Goal: Task Accomplishment & Management: Manage account settings

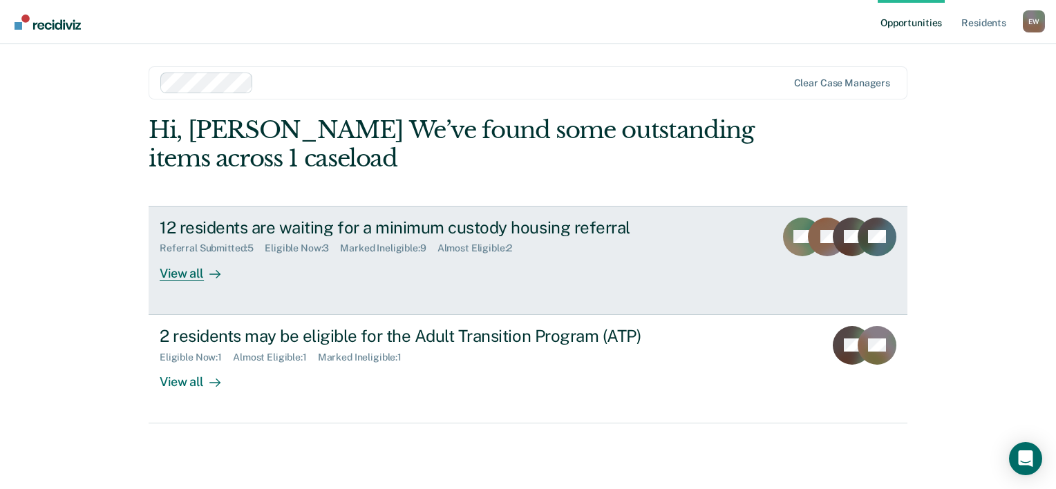
click at [185, 274] on div "View all" at bounding box center [198, 267] width 77 height 27
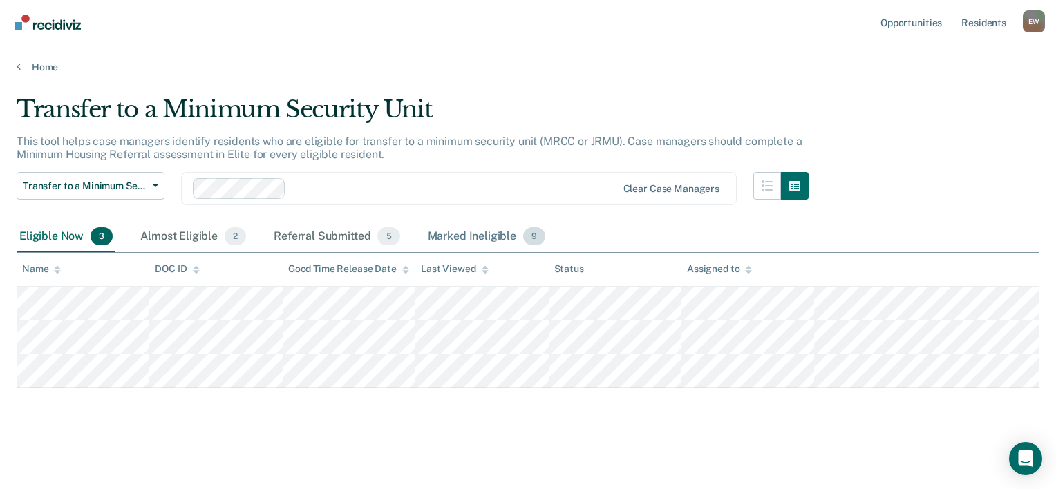
click at [466, 231] on div "Marked Ineligible 9" at bounding box center [487, 237] width 124 height 30
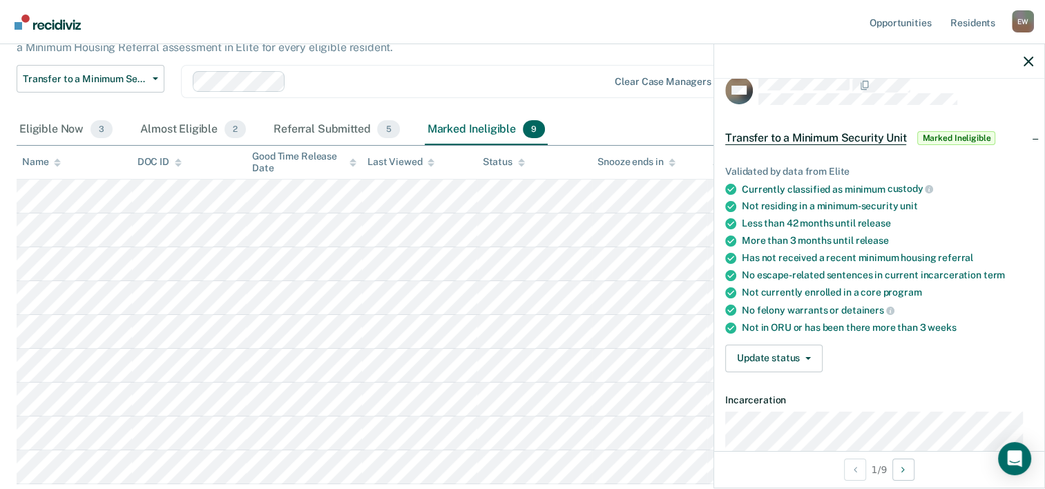
scroll to position [21, 0]
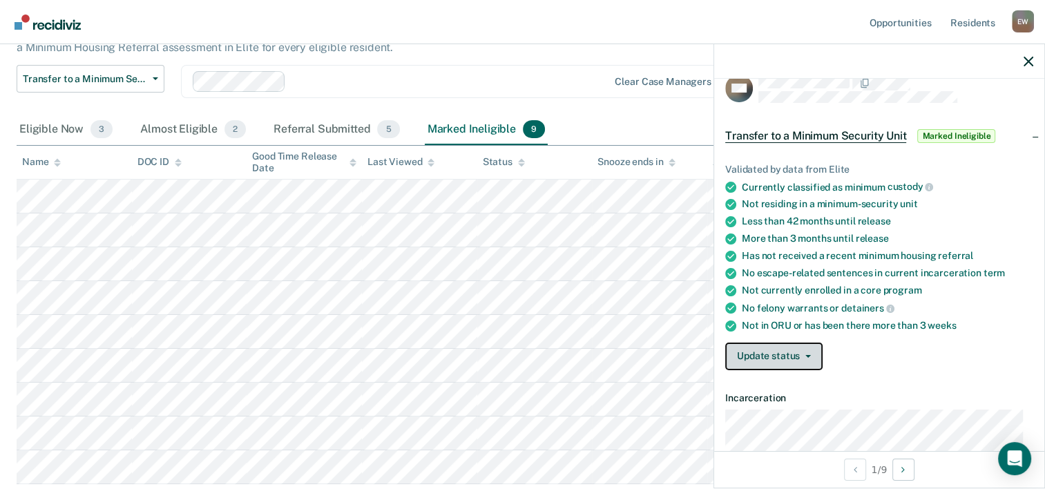
click at [789, 366] on button "Update status" at bounding box center [774, 357] width 97 height 28
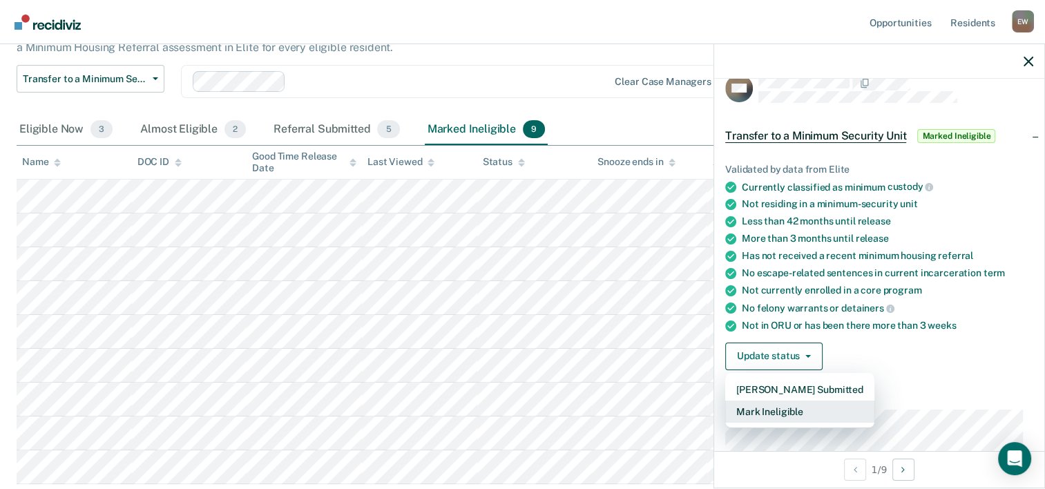
click at [788, 415] on button "Mark Ineligible" at bounding box center [800, 412] width 149 height 22
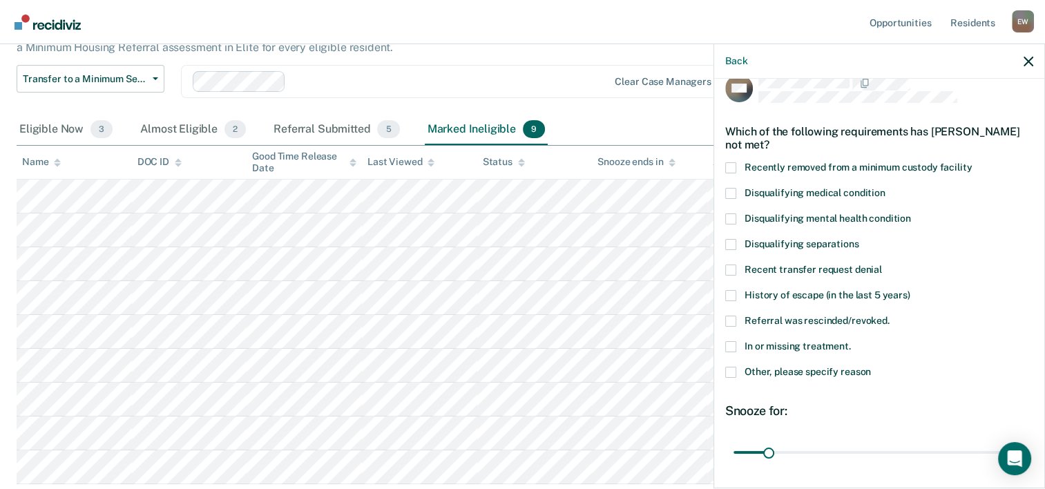
click at [730, 372] on span at bounding box center [731, 372] width 11 height 11
click at [871, 367] on input "Other, please specify reason" at bounding box center [871, 367] width 0 height 0
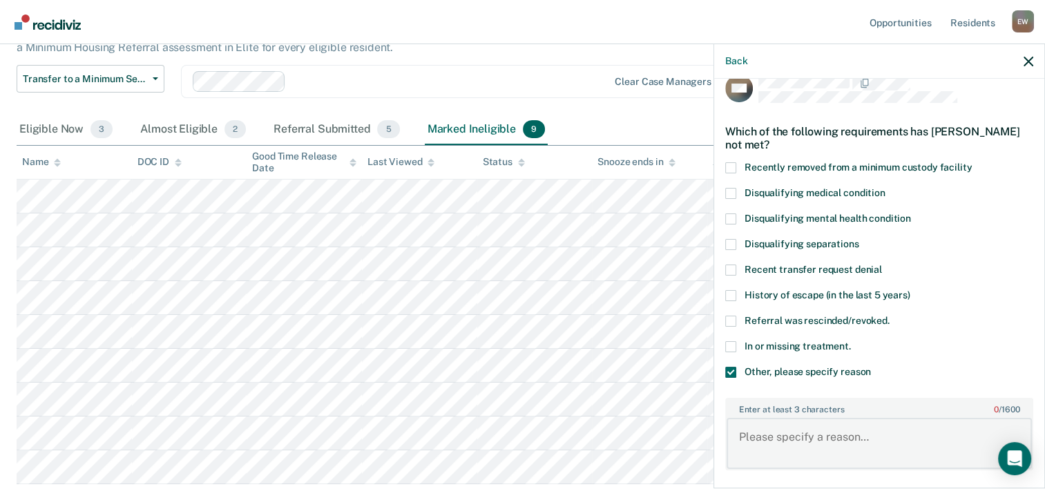
click at [846, 436] on textarea "Enter at least 3 characters 0 / 1600" at bounding box center [879, 443] width 305 height 51
click at [796, 435] on textarea "Enter at least 3 characters 0 / 1600" at bounding box center [879, 443] width 305 height 51
click at [755, 435] on textarea "get out [DATE]" at bounding box center [879, 443] width 305 height 51
type textarea "gets out [DATE]"
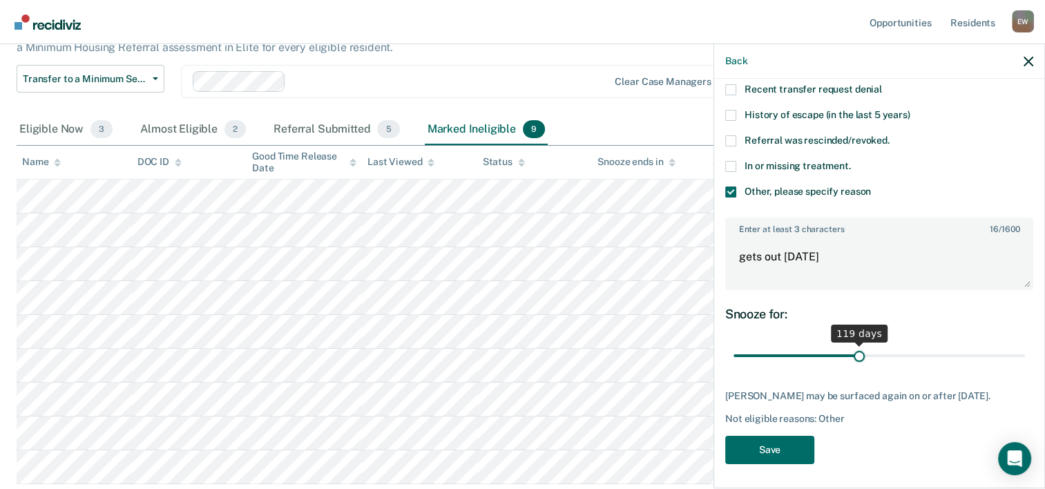
scroll to position [214, 0]
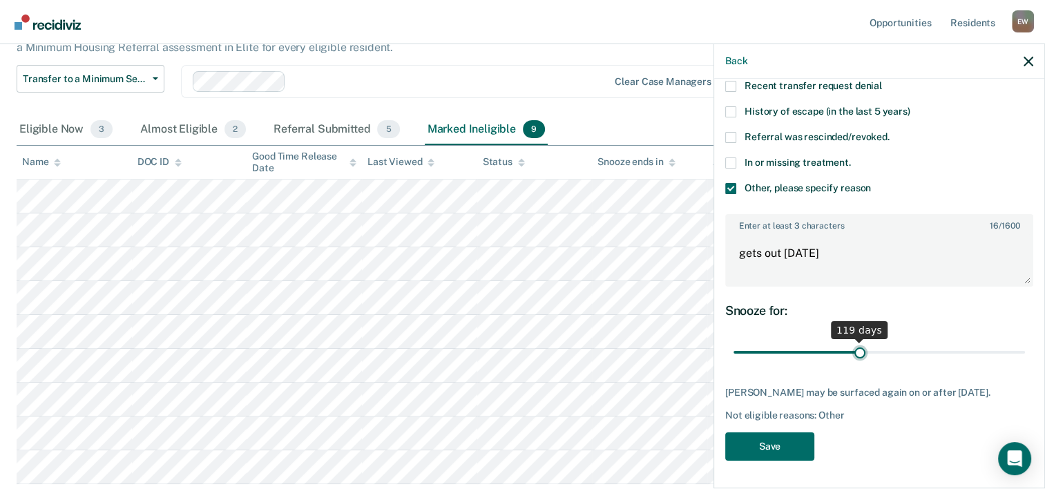
drag, startPoint x: 764, startPoint y: 343, endPoint x: 855, endPoint y: 357, distance: 91.6
type input "120"
click at [855, 357] on input "range" at bounding box center [880, 353] width 292 height 24
click at [787, 452] on button "Save" at bounding box center [770, 447] width 89 height 28
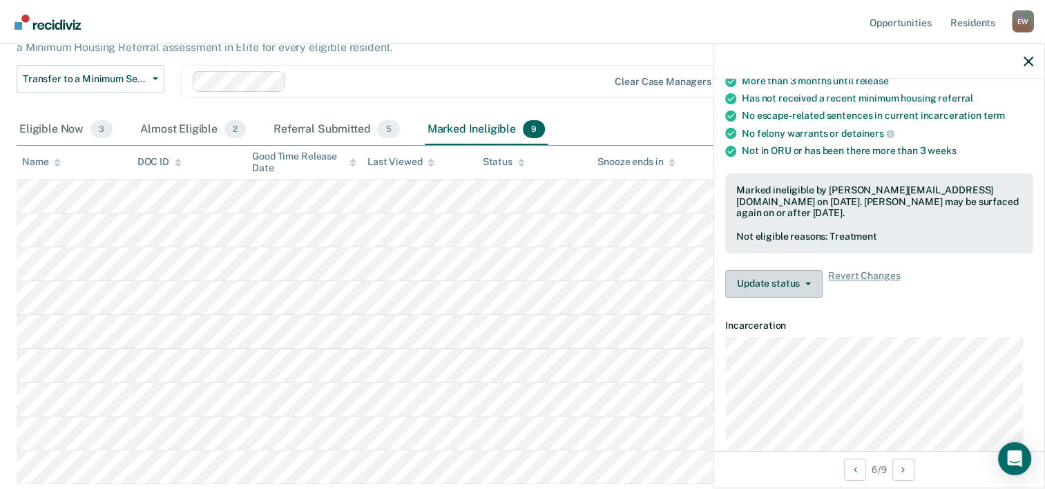
scroll to position [214, 0]
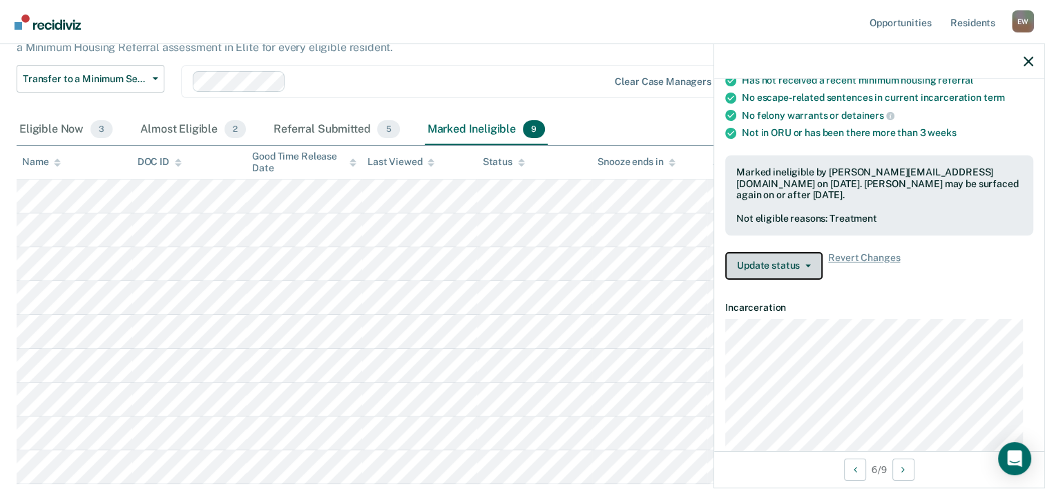
click at [807, 265] on icon "button" at bounding box center [809, 266] width 6 height 3
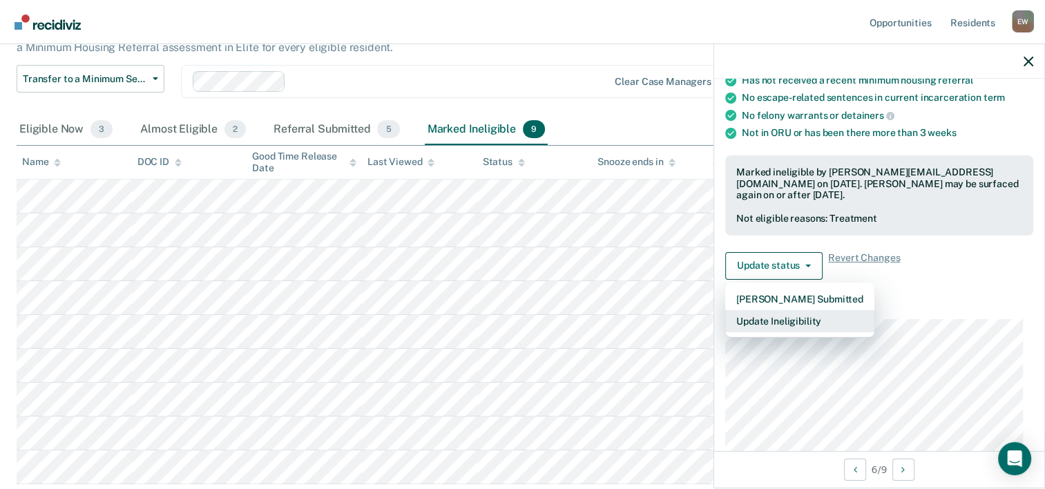
click at [804, 314] on button "Update Ineligibility" at bounding box center [800, 321] width 149 height 22
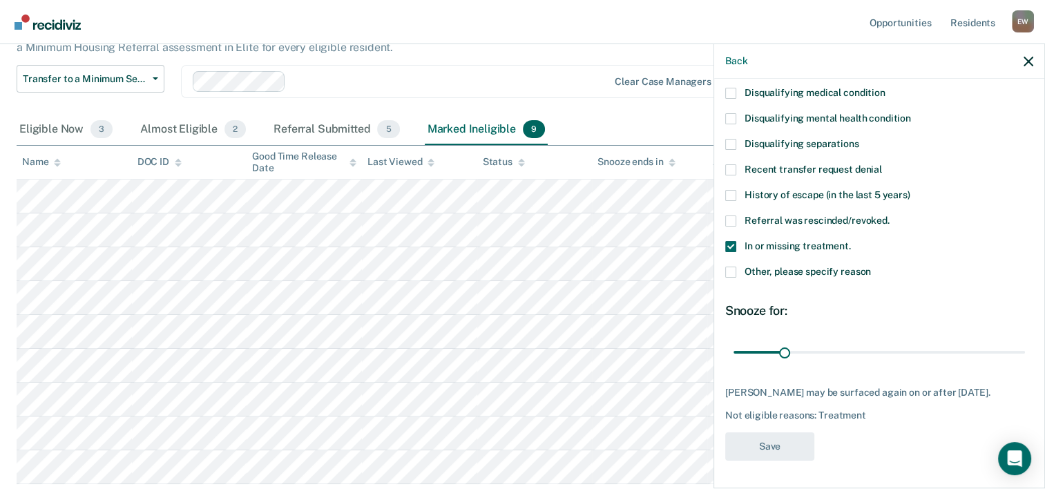
click at [736, 267] on label "Other, please specify reason" at bounding box center [880, 274] width 308 height 15
click at [871, 267] on input "Other, please specify reason" at bounding box center [871, 267] width 0 height 0
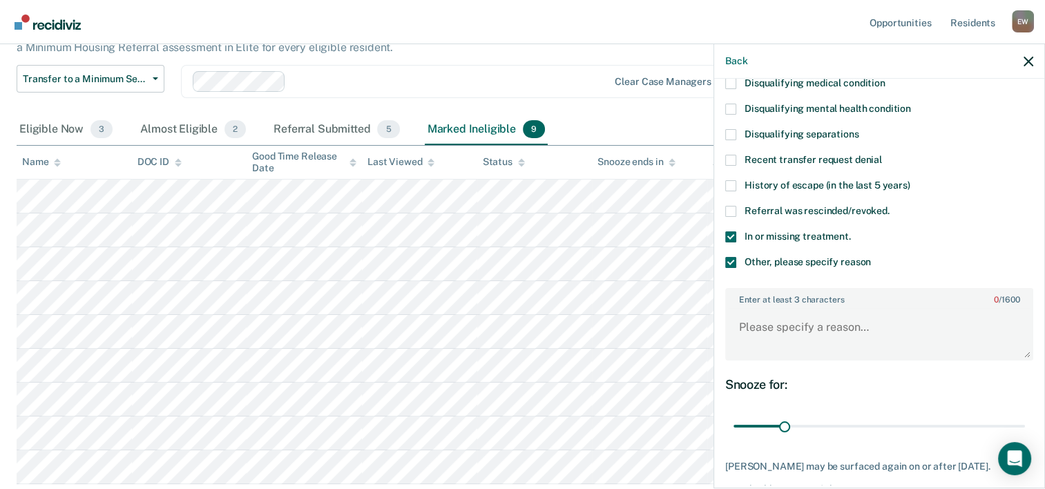
click at [730, 263] on span at bounding box center [731, 262] width 11 height 11
click at [871, 257] on input "Other, please specify reason" at bounding box center [871, 257] width 0 height 0
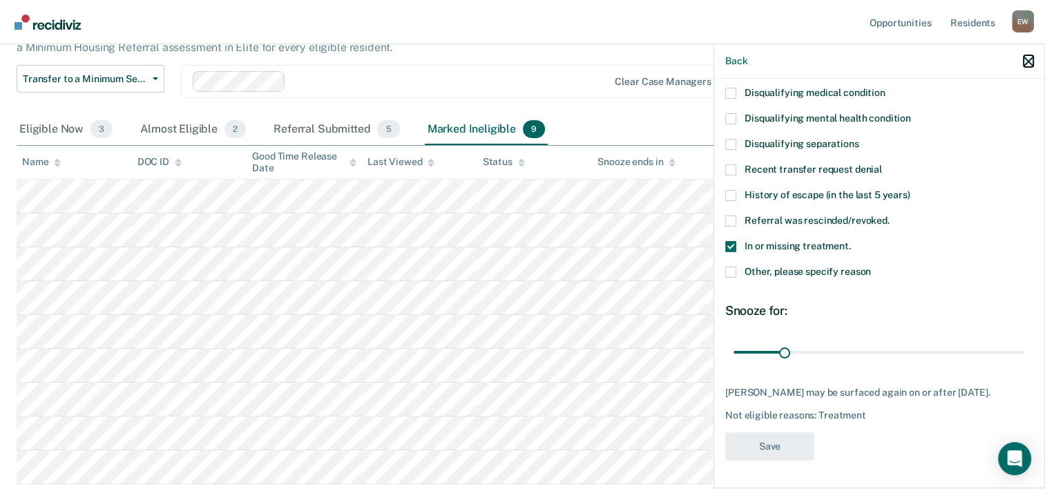
click at [1028, 66] on icon "button" at bounding box center [1029, 62] width 10 height 10
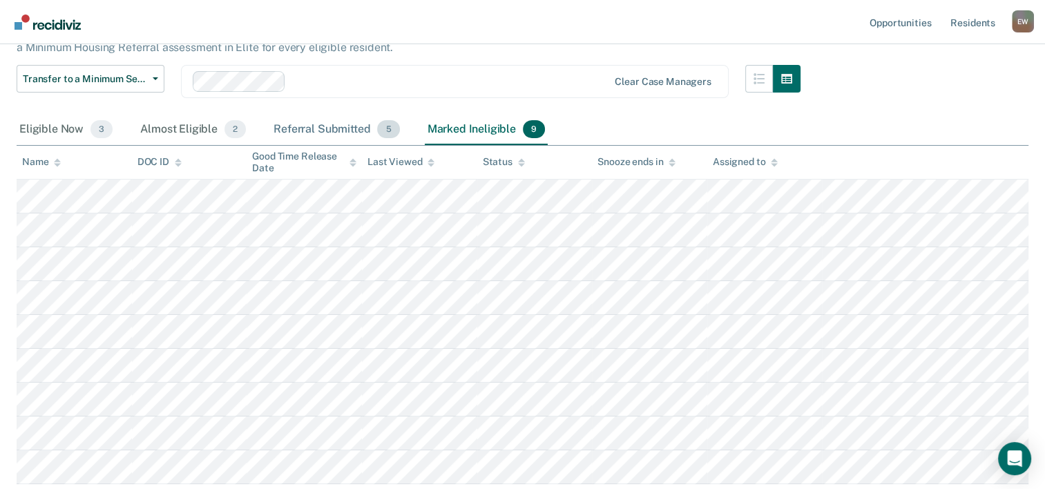
click at [359, 132] on div "Referral Submitted 5" at bounding box center [336, 130] width 131 height 30
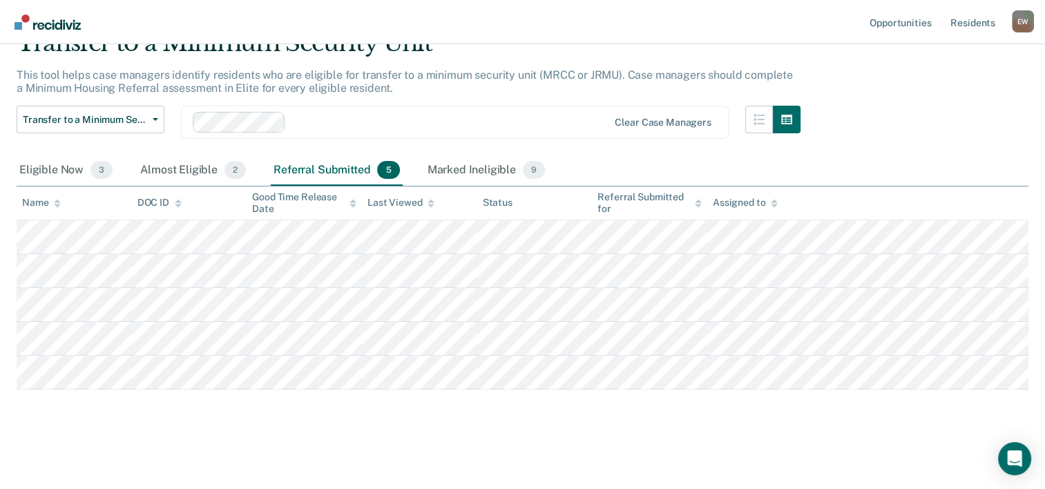
scroll to position [65, 0]
click at [193, 171] on div "Almost Eligible 2" at bounding box center [193, 172] width 111 height 30
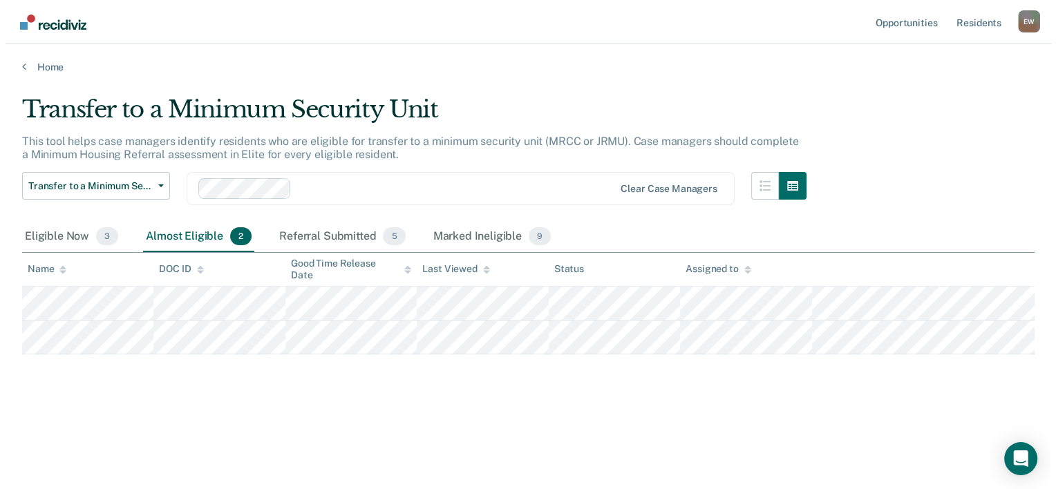
scroll to position [0, 0]
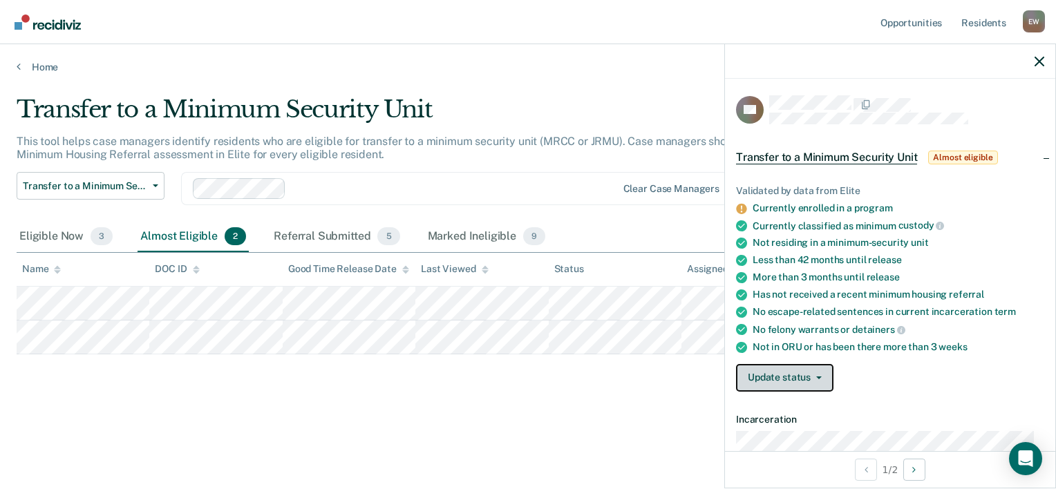
click at [804, 373] on button "Update status" at bounding box center [784, 378] width 97 height 28
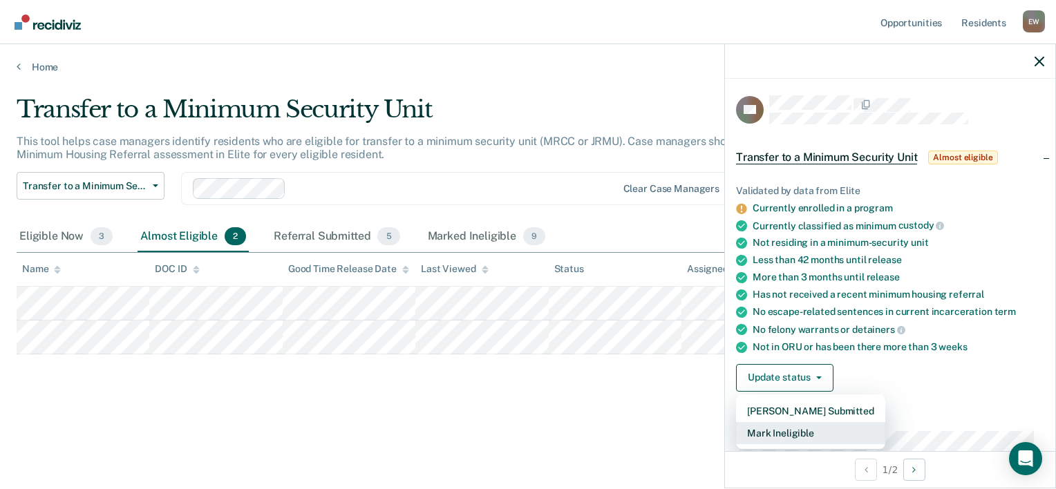
click at [811, 426] on button "Mark Ineligible" at bounding box center [810, 433] width 149 height 22
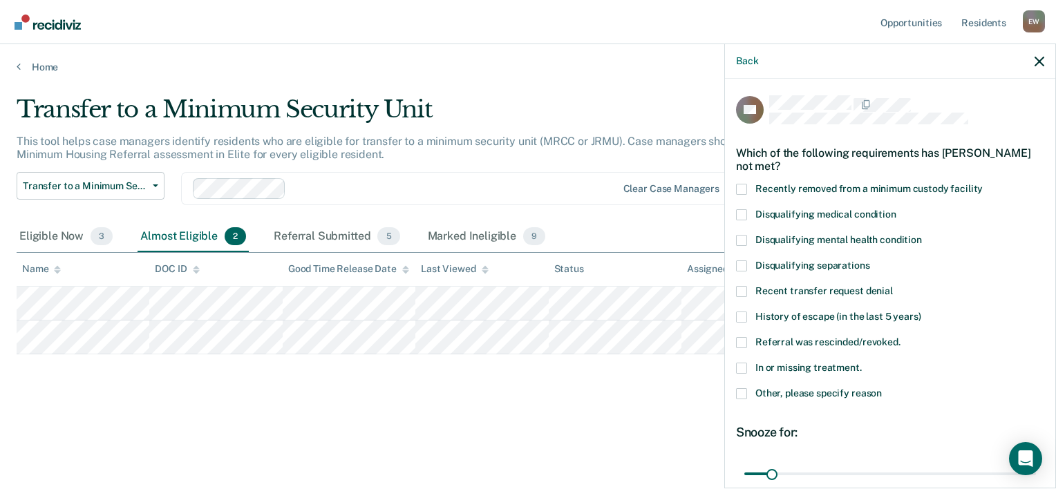
click at [746, 366] on label "In or missing treatment." at bounding box center [890, 370] width 308 height 15
click at [862, 363] on input "In or missing treatment." at bounding box center [862, 363] width 0 height 0
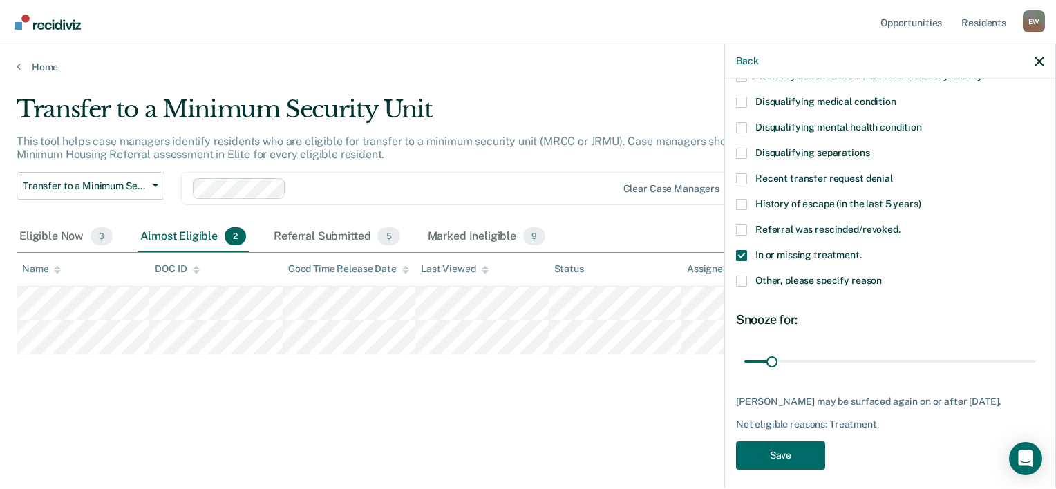
scroll to position [120, 0]
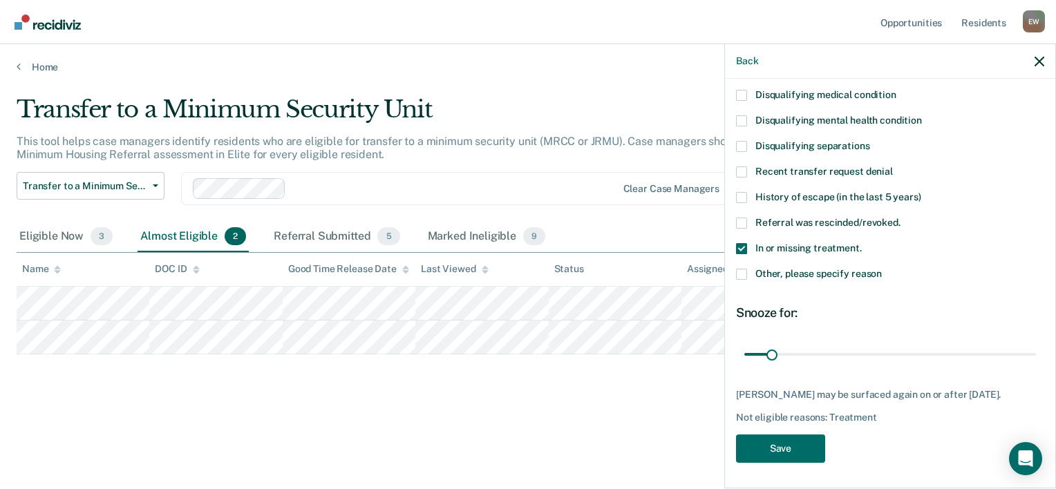
click at [742, 274] on span at bounding box center [741, 274] width 11 height 11
click at [882, 269] on input "Other, please specify reason" at bounding box center [882, 269] width 0 height 0
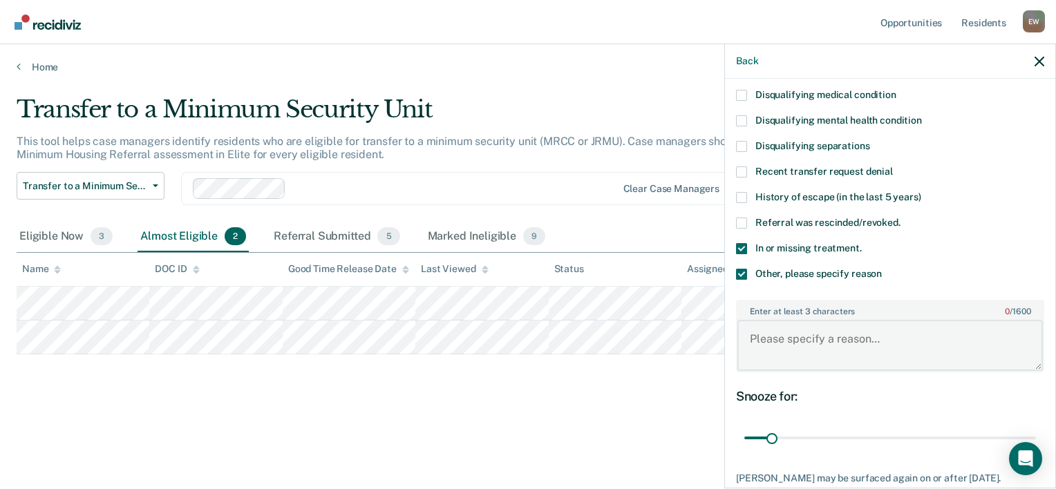
click at [817, 356] on textarea "Enter at least 3 characters 0 / 1600" at bounding box center [889, 345] width 305 height 51
type textarea "Just started SOTP"
drag, startPoint x: 774, startPoint y: 436, endPoint x: 816, endPoint y: 438, distance: 42.2
type input "91"
click at [816, 438] on input "range" at bounding box center [890, 438] width 292 height 24
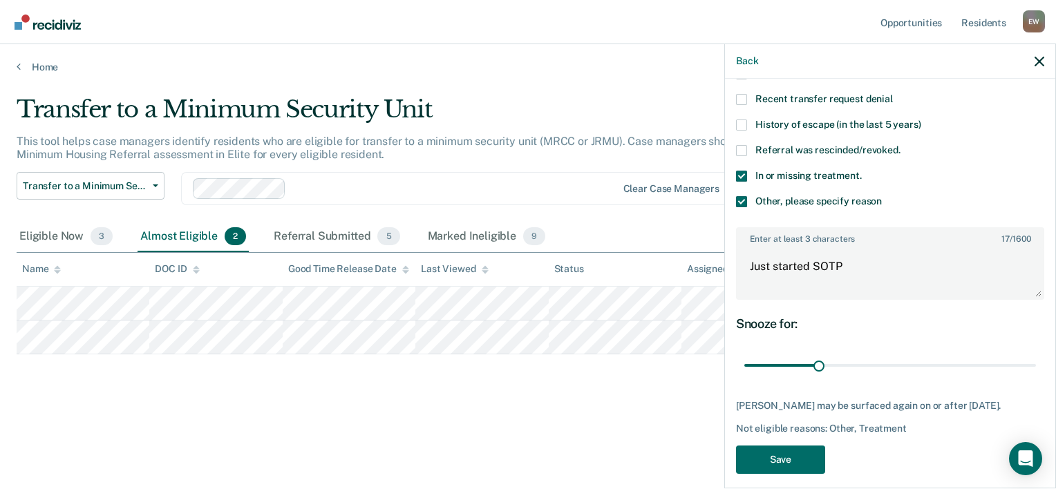
scroll to position [214, 0]
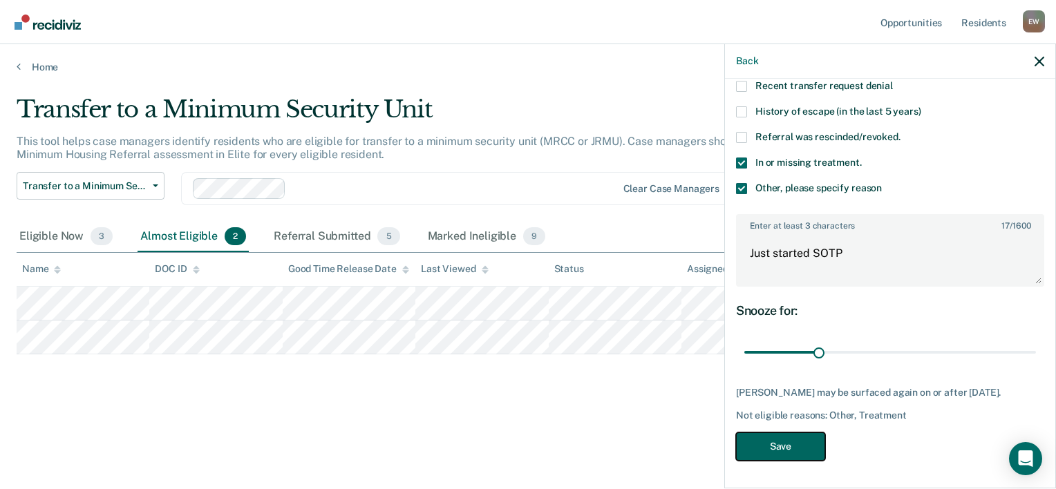
click at [775, 445] on button "Save" at bounding box center [780, 447] width 89 height 28
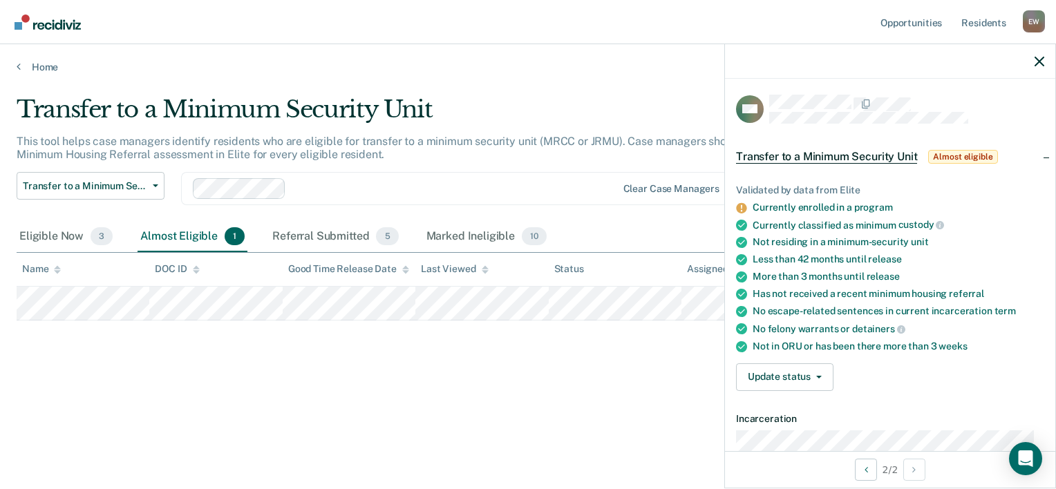
scroll to position [0, 0]
click at [801, 381] on button "Update status" at bounding box center [784, 378] width 97 height 28
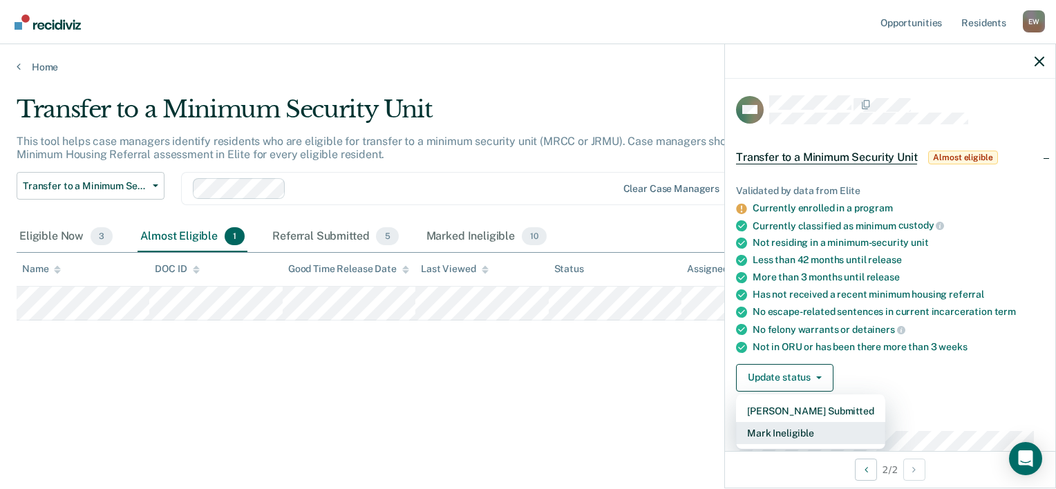
click at [795, 427] on button "Mark Ineligible" at bounding box center [810, 433] width 149 height 22
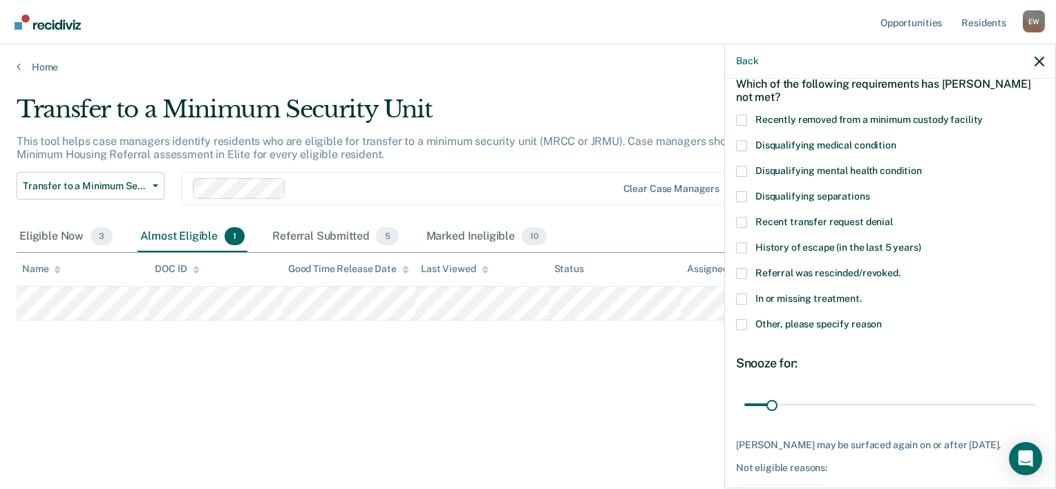
scroll to position [80, 0]
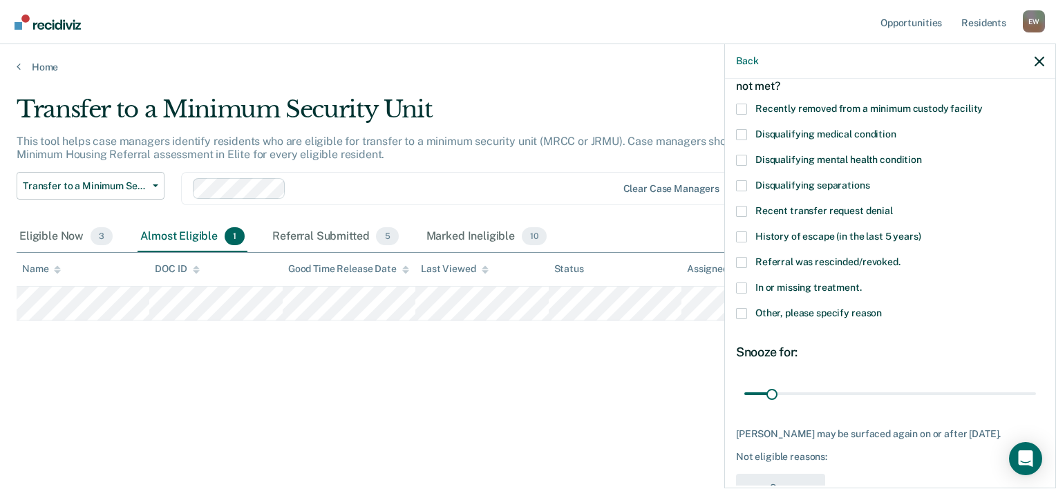
click at [746, 285] on label "In or missing treatment." at bounding box center [890, 290] width 308 height 15
click at [862, 283] on input "In or missing treatment." at bounding box center [862, 283] width 0 height 0
click at [746, 309] on span at bounding box center [741, 313] width 11 height 11
click at [882, 308] on input "Other, please specify reason" at bounding box center [882, 308] width 0 height 0
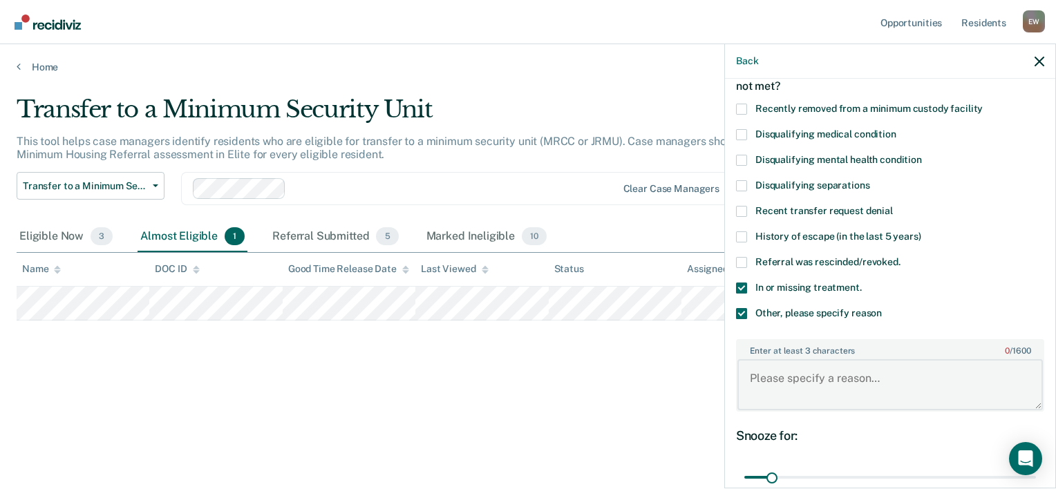
click at [799, 390] on textarea "Enter at least 3 characters 0 / 1600" at bounding box center [889, 384] width 305 height 51
type textarea "IN [GEOGRAPHIC_DATA]"
drag, startPoint x: 773, startPoint y: 473, endPoint x: 820, endPoint y: 475, distance: 47.7
type input "96"
click at [820, 475] on input "range" at bounding box center [890, 478] width 292 height 24
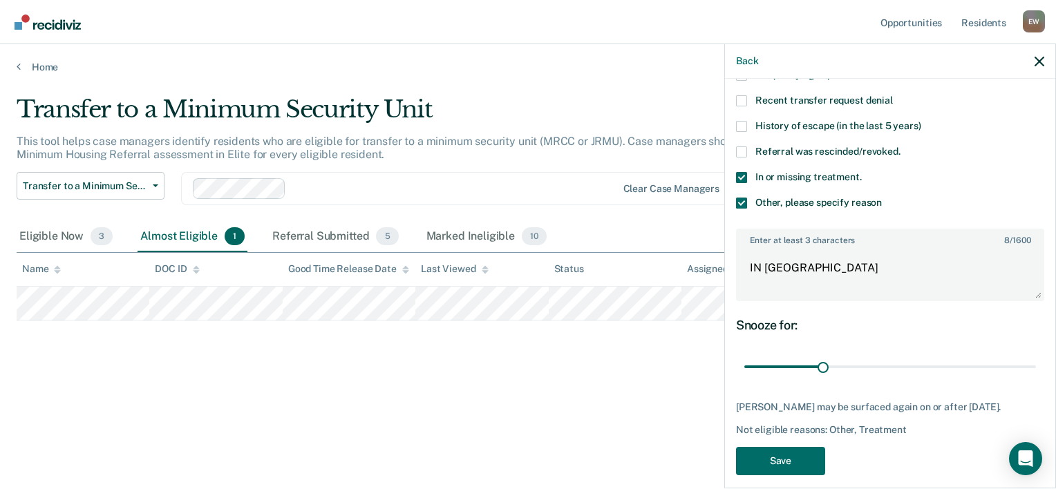
scroll to position [214, 0]
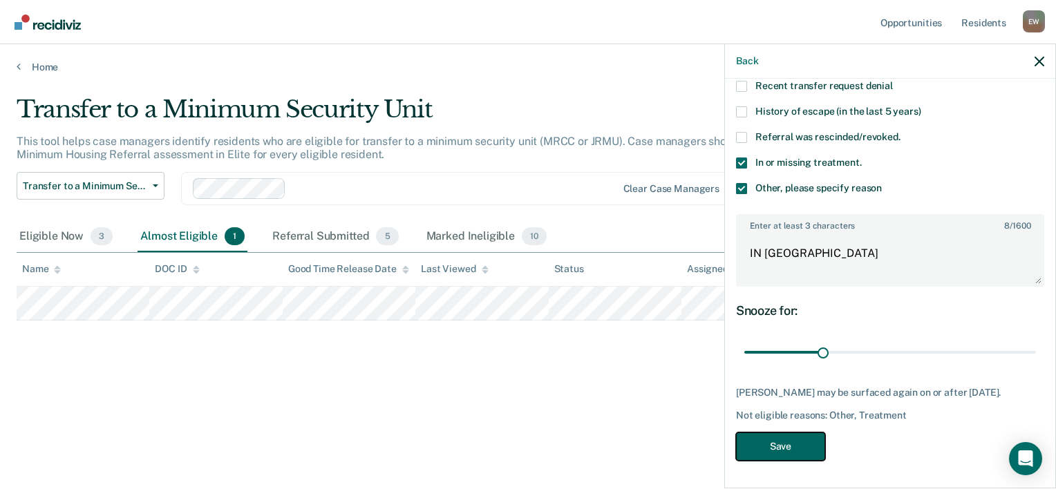
click at [785, 450] on button "Save" at bounding box center [780, 447] width 89 height 28
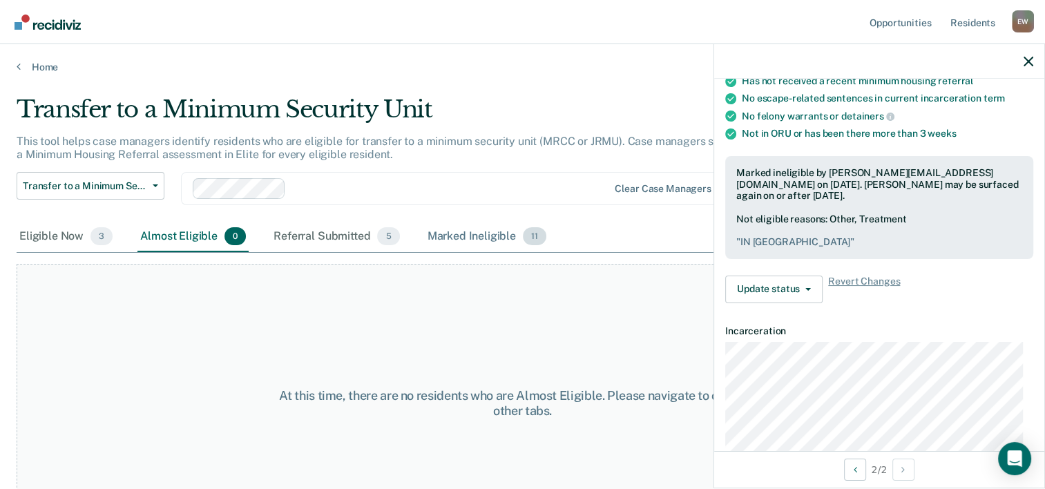
click at [469, 241] on div "Marked Ineligible 11" at bounding box center [487, 237] width 124 height 30
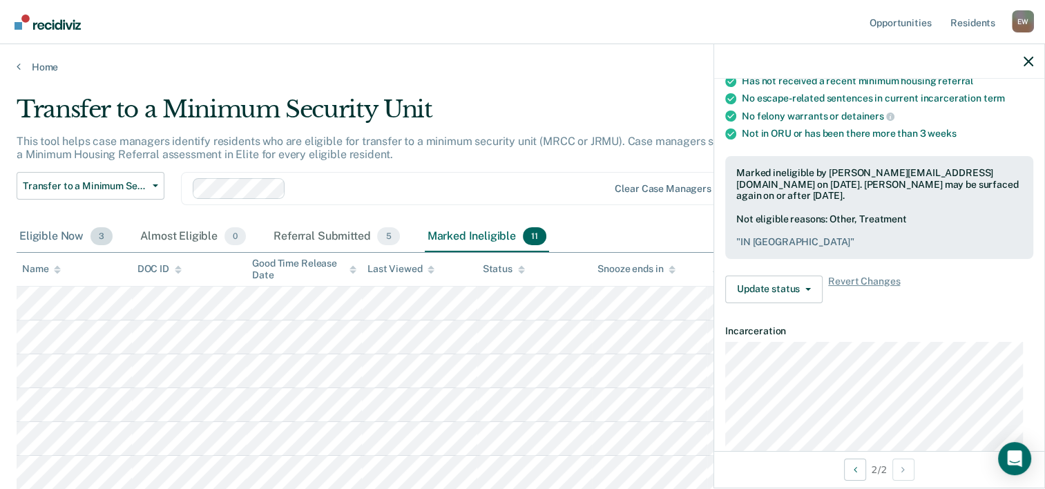
click at [75, 232] on div "Eligible Now 3" at bounding box center [66, 237] width 99 height 30
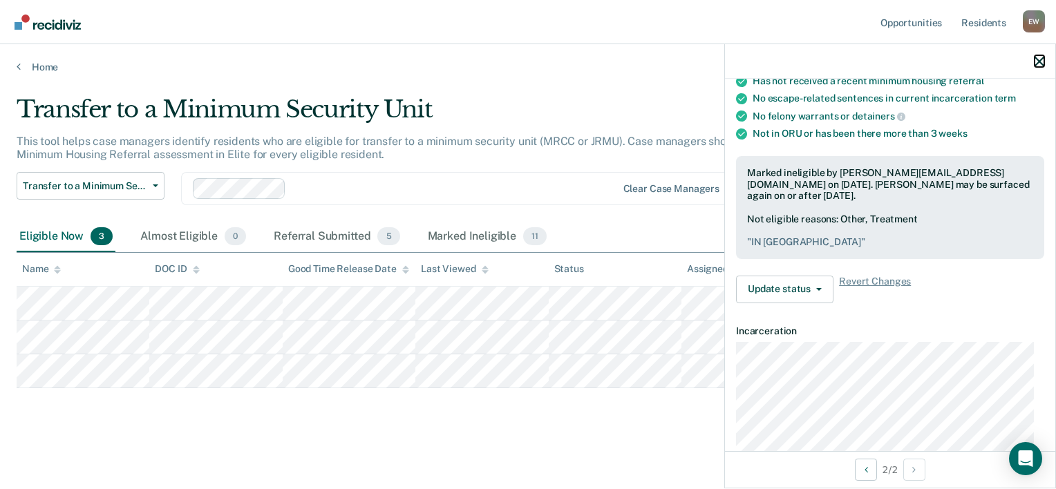
click at [1037, 64] on icon "button" at bounding box center [1039, 62] width 10 height 10
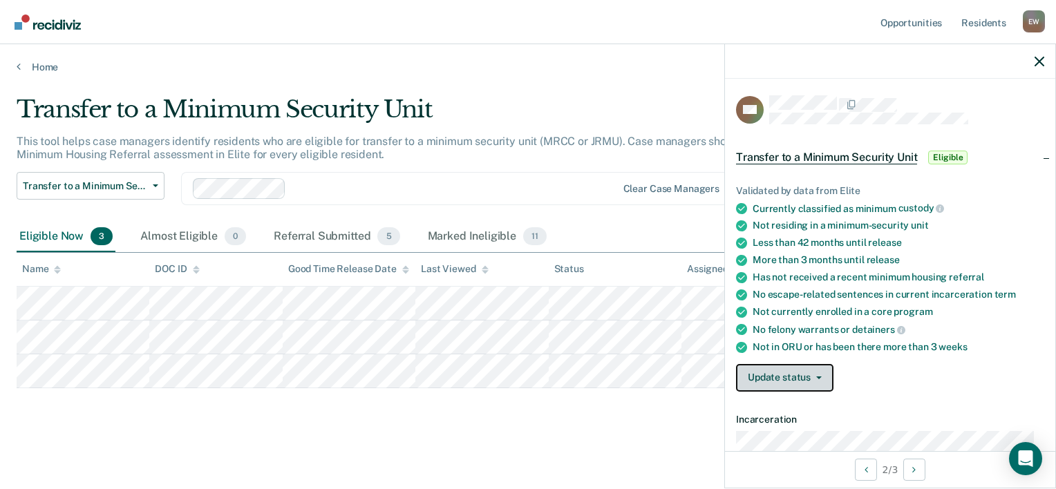
click at [804, 372] on button "Update status" at bounding box center [784, 378] width 97 height 28
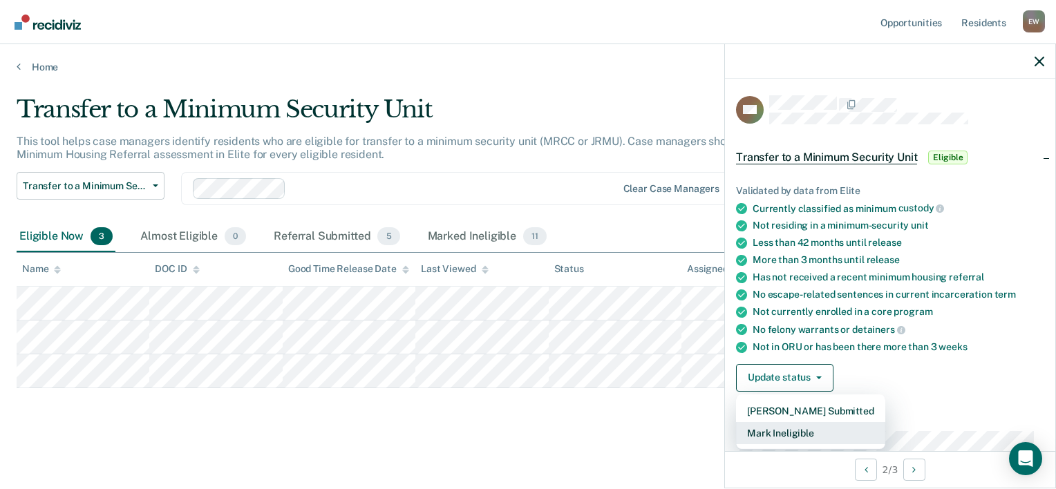
click at [786, 431] on button "Mark Ineligible" at bounding box center [810, 433] width 149 height 22
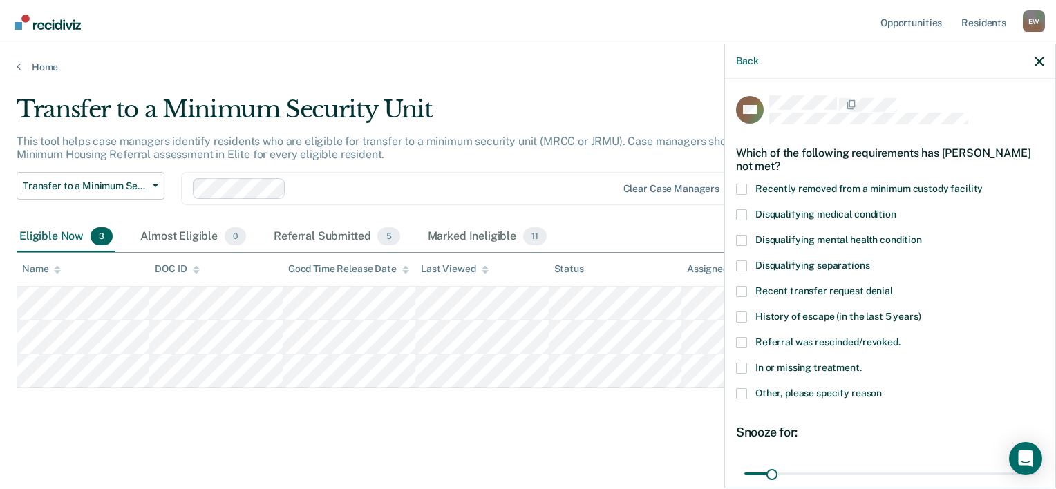
click at [739, 367] on span at bounding box center [741, 368] width 11 height 11
click at [862, 363] on input "In or missing treatment." at bounding box center [862, 363] width 0 height 0
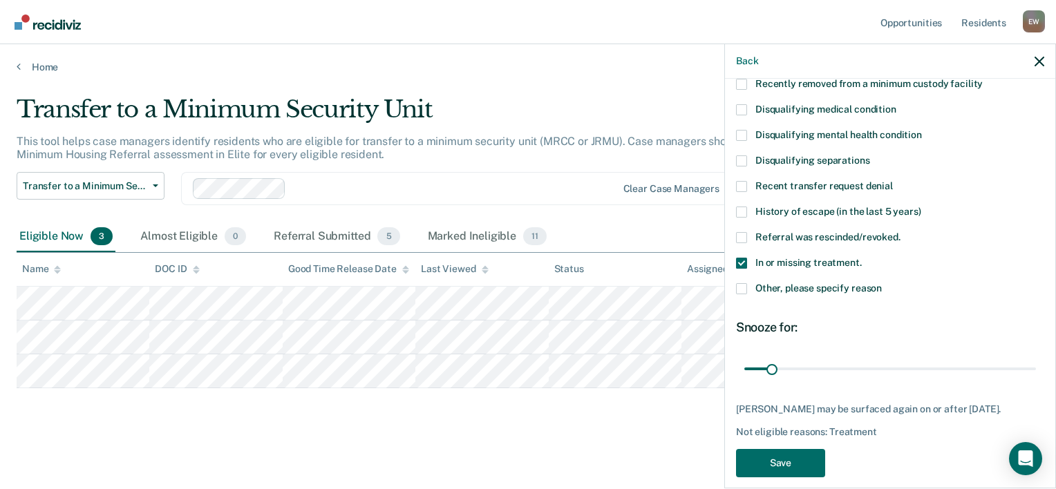
scroll to position [120, 0]
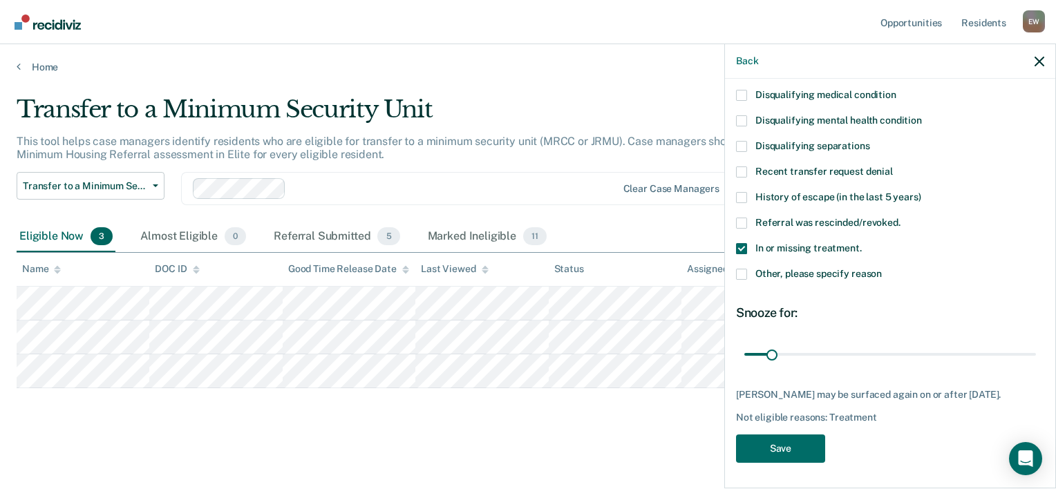
click at [744, 263] on div "In or missing treatment." at bounding box center [890, 256] width 308 height 26
click at [744, 272] on span at bounding box center [741, 274] width 11 height 11
click at [882, 269] on input "Other, please specify reason" at bounding box center [882, 269] width 0 height 0
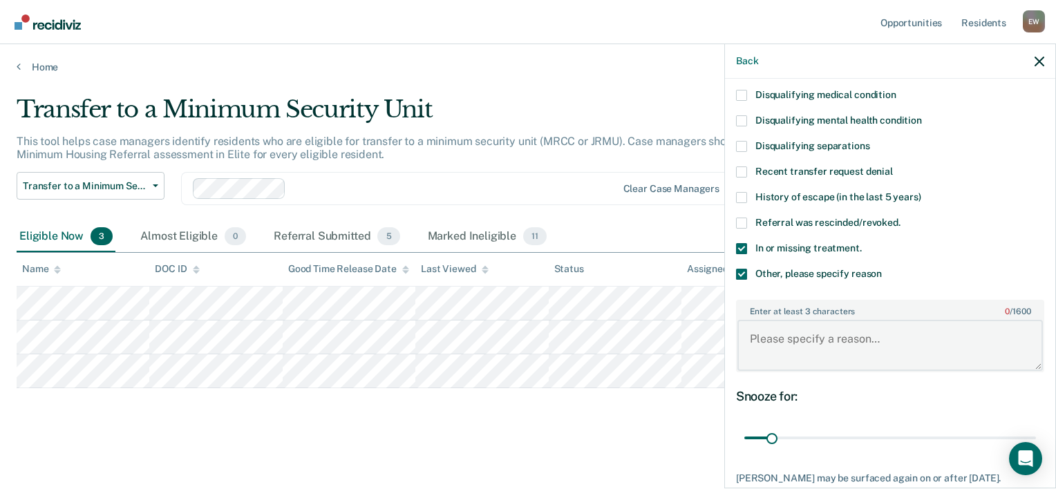
click at [825, 343] on textarea "Enter at least 3 characters 0 / 1600" at bounding box center [889, 345] width 305 height 51
type textarea "Going to start cibsa in"
drag, startPoint x: 775, startPoint y: 437, endPoint x: 823, endPoint y: 438, distance: 47.7
type input "100"
click at [823, 438] on input "range" at bounding box center [890, 438] width 292 height 24
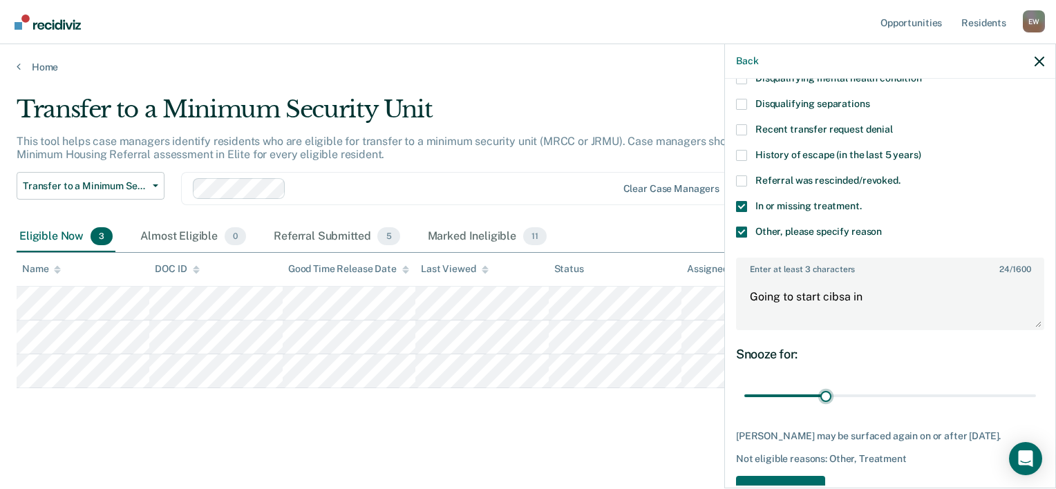
scroll to position [202, 0]
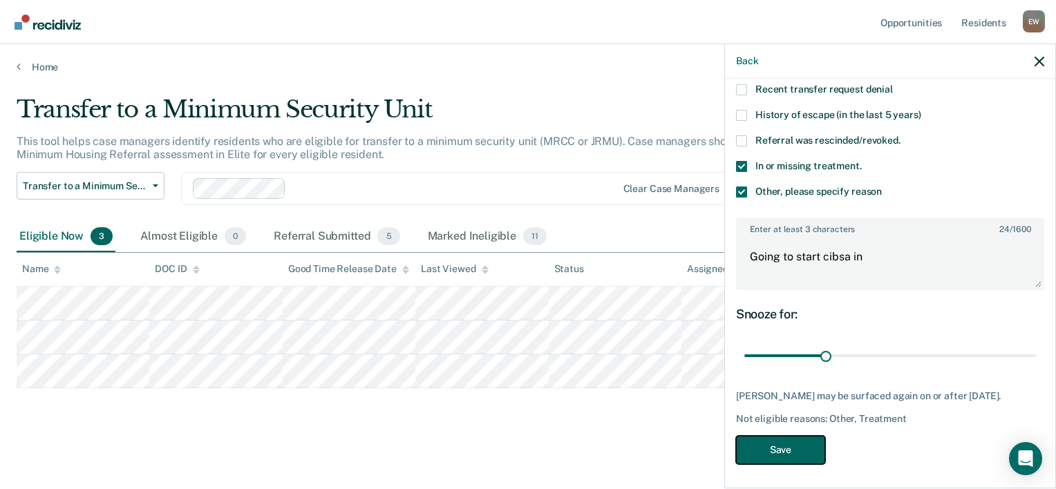
click at [804, 446] on button "Save" at bounding box center [780, 450] width 89 height 28
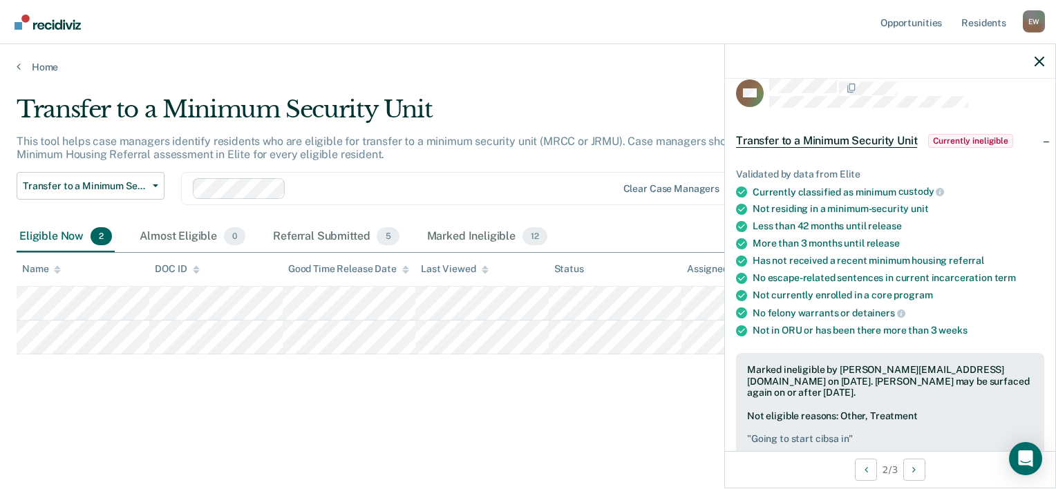
scroll to position [0, 0]
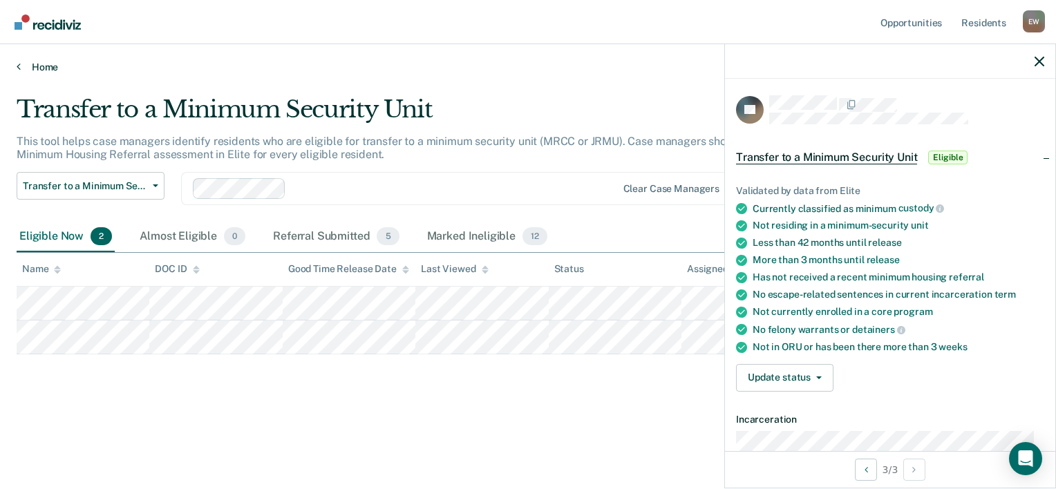
click at [36, 70] on link "Home" at bounding box center [528, 67] width 1023 height 12
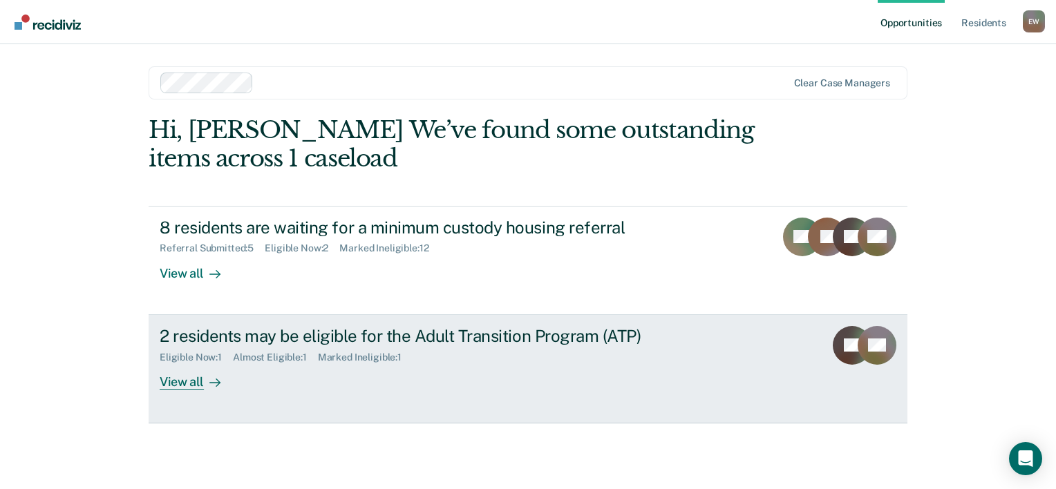
click at [281, 377] on div "2 residents may be eligible for the Adult Transition Program (ATP) Eligible Now…" at bounding box center [419, 358] width 518 height 64
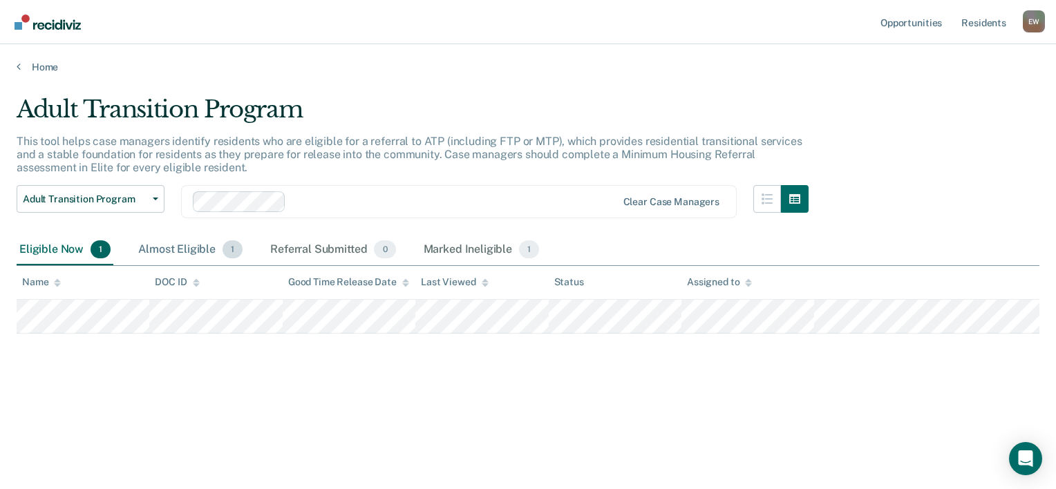
click at [191, 245] on div "Almost Eligible 1" at bounding box center [190, 250] width 110 height 30
click at [325, 249] on div "Referral Submitted 0" at bounding box center [332, 250] width 131 height 30
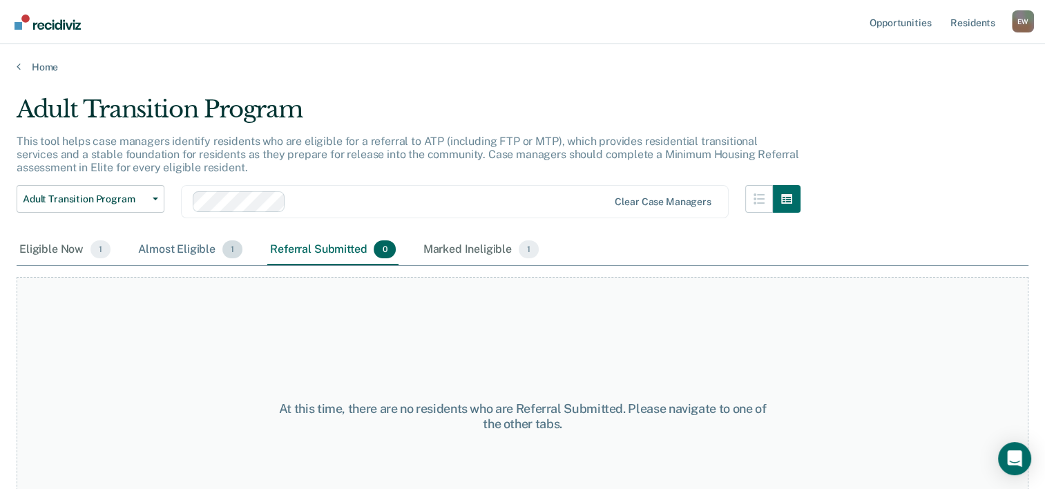
drag, startPoint x: 168, startPoint y: 251, endPoint x: 218, endPoint y: 254, distance: 50.5
click at [169, 252] on div "Almost Eligible 1" at bounding box center [190, 250] width 110 height 30
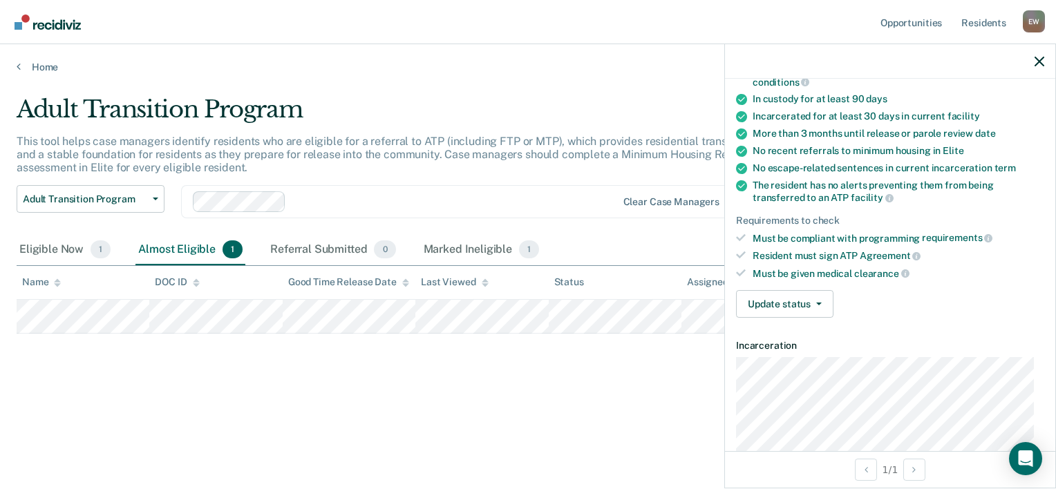
scroll to position [276, 0]
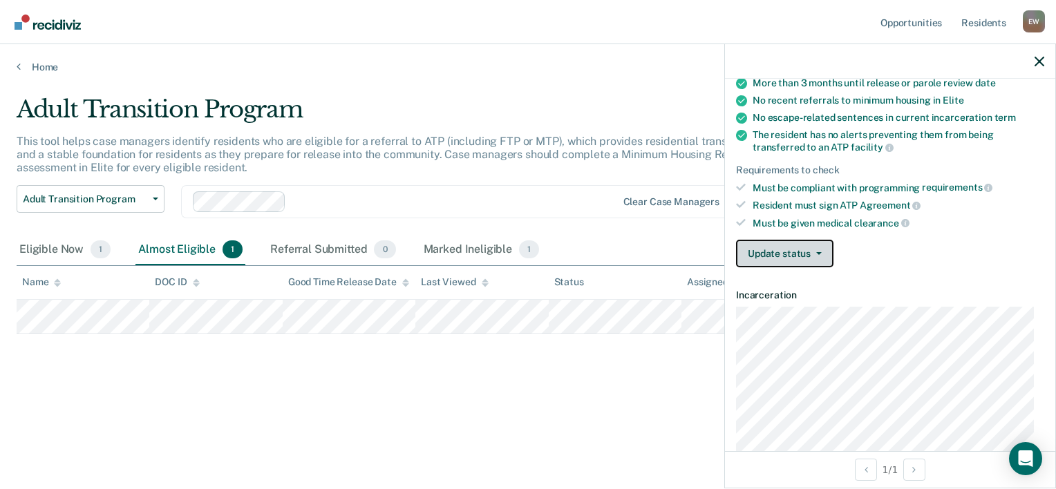
click at [820, 240] on button "Update status" at bounding box center [784, 254] width 97 height 28
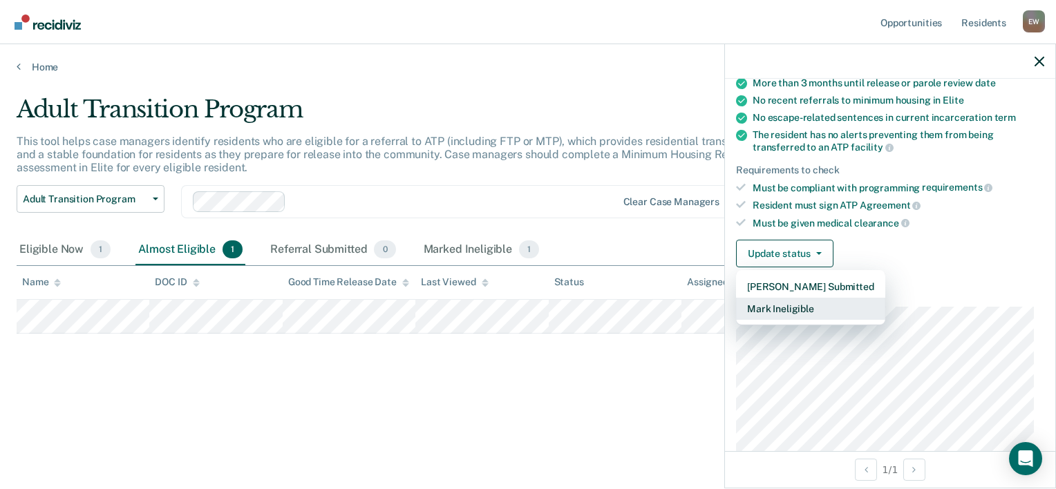
click at [795, 302] on button "Mark Ineligible" at bounding box center [810, 309] width 149 height 22
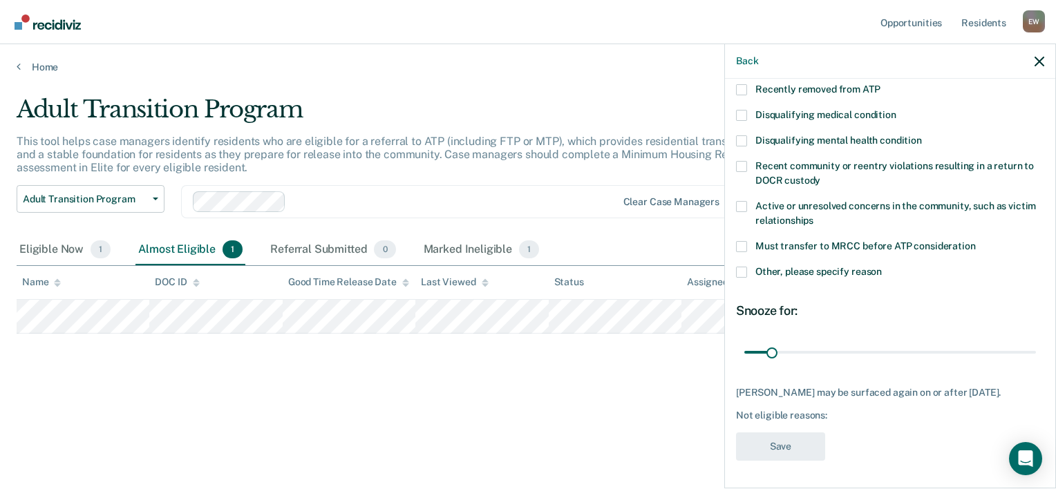
scroll to position [97, 0]
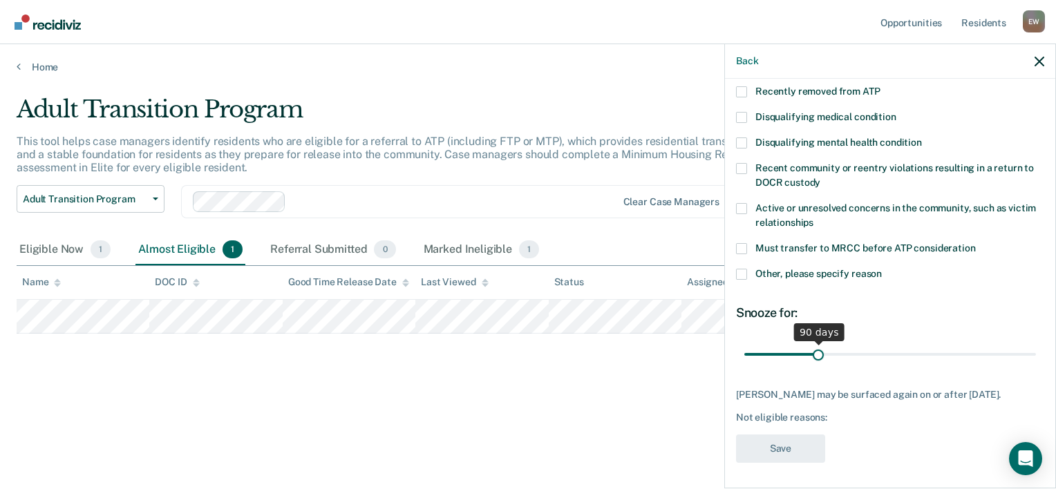
drag, startPoint x: 772, startPoint y: 352, endPoint x: 815, endPoint y: 356, distance: 43.7
type input "90"
click at [815, 356] on input "range" at bounding box center [890, 355] width 292 height 24
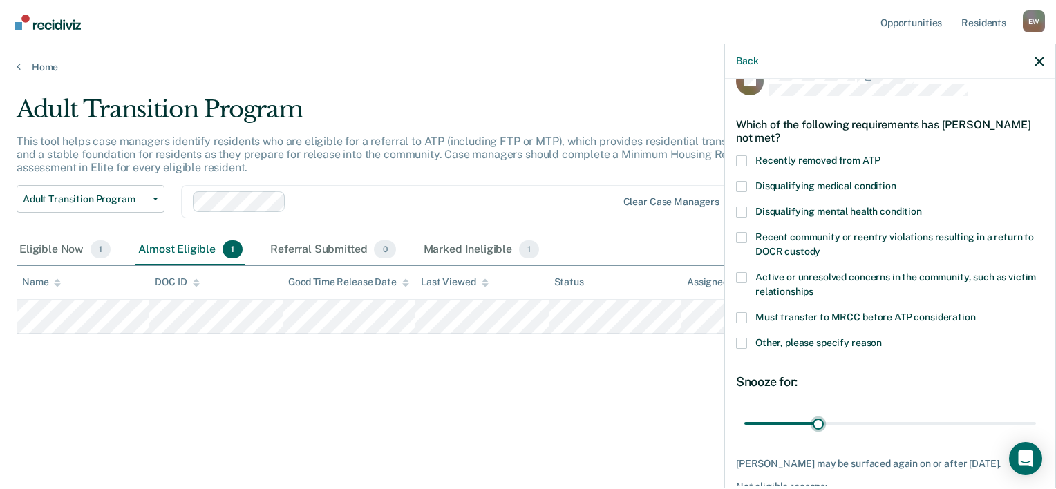
scroll to position [0, 0]
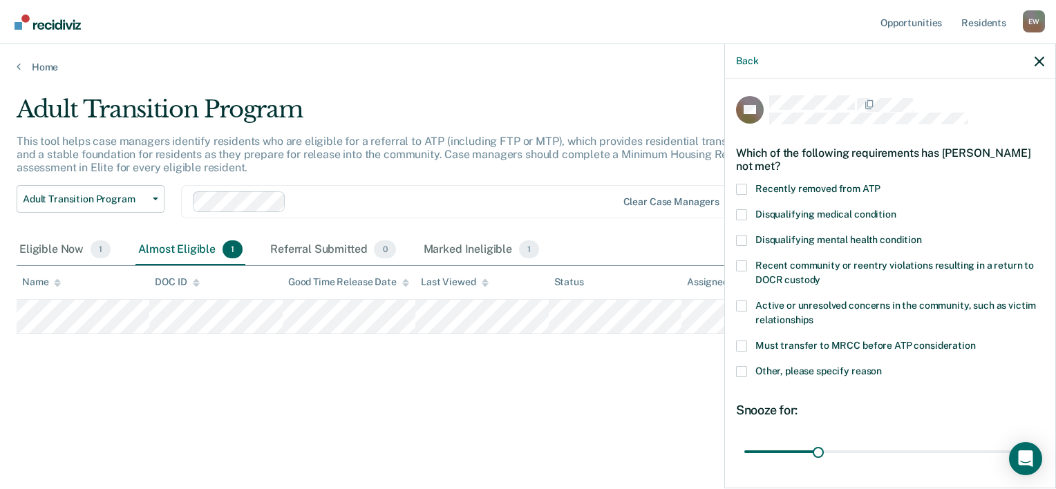
click at [744, 216] on span at bounding box center [741, 214] width 11 height 11
click at [896, 209] on input "Disqualifying medical condition" at bounding box center [896, 209] width 0 height 0
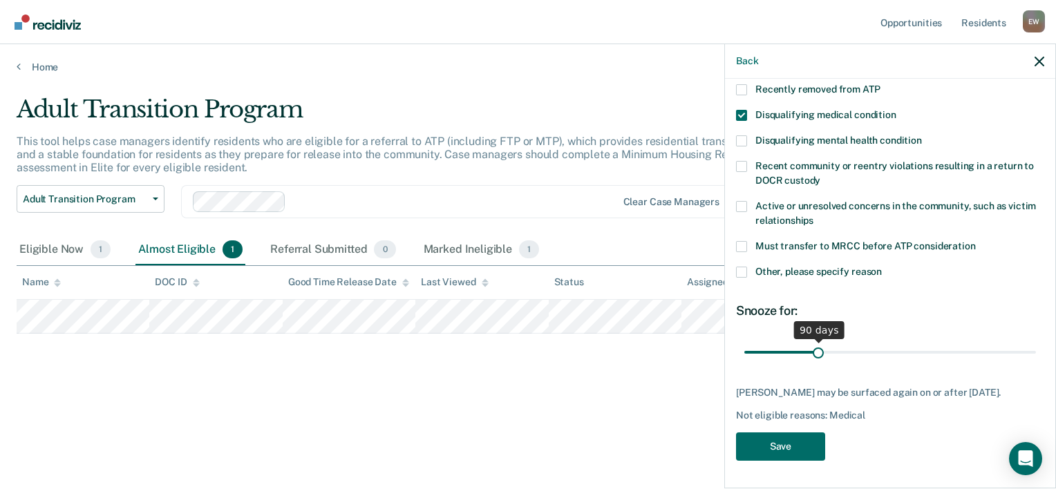
scroll to position [109, 0]
click at [797, 449] on button "Save" at bounding box center [780, 447] width 89 height 28
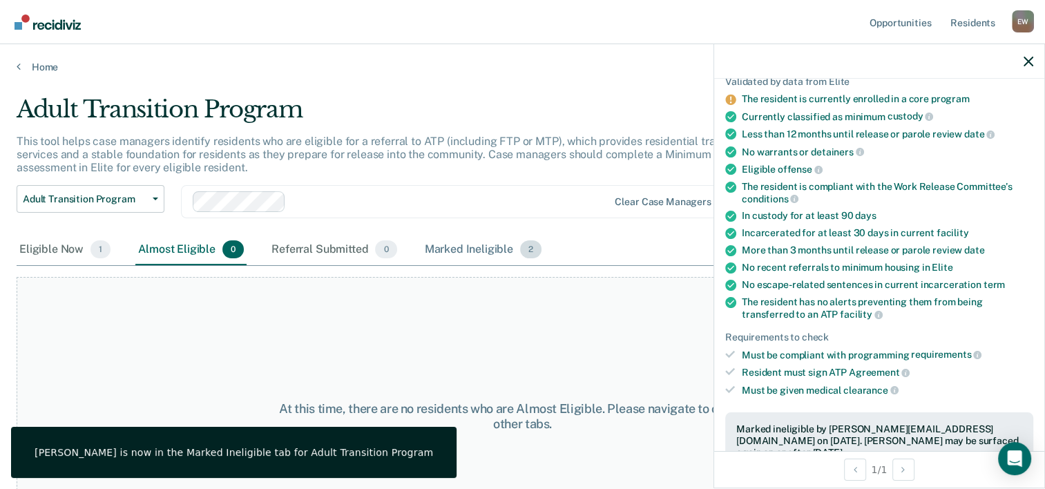
click at [482, 248] on div "Marked Ineligible 2" at bounding box center [483, 250] width 123 height 30
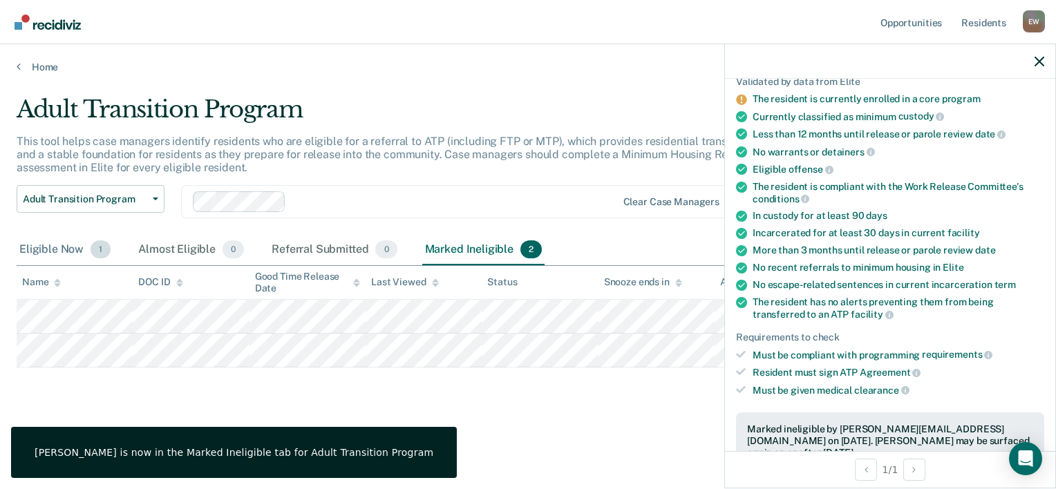
click at [57, 249] on div "Eligible Now 1" at bounding box center [65, 250] width 97 height 30
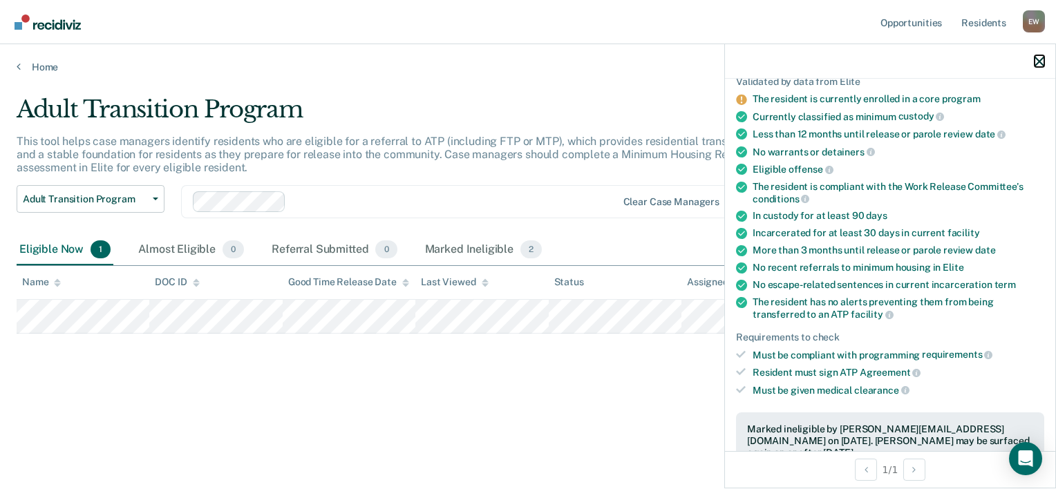
click at [1037, 60] on icon "button" at bounding box center [1039, 62] width 10 height 10
